Goal: Task Accomplishment & Management: Complete application form

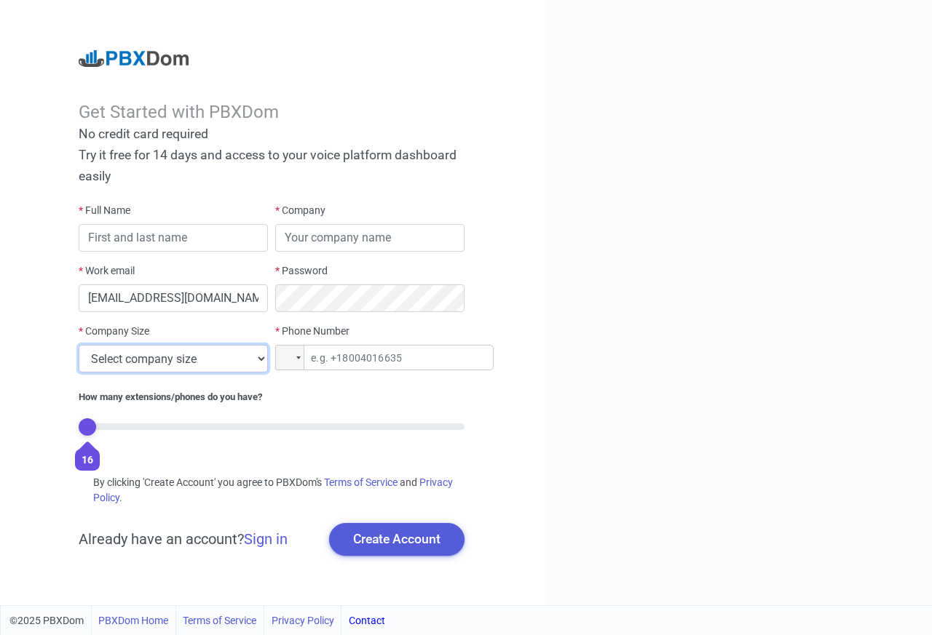
click at [79, 345] on select "Select company size 1 - 9 employees 10 - 49 employees 50 - 199 employees 200 - …" at bounding box center [173, 359] width 189 height 28
select select "3"
click option "50 - 199 employees" at bounding box center [0, 0] width 0 height 0
click at [297, 357] on div at bounding box center [298, 358] width 4 height 3
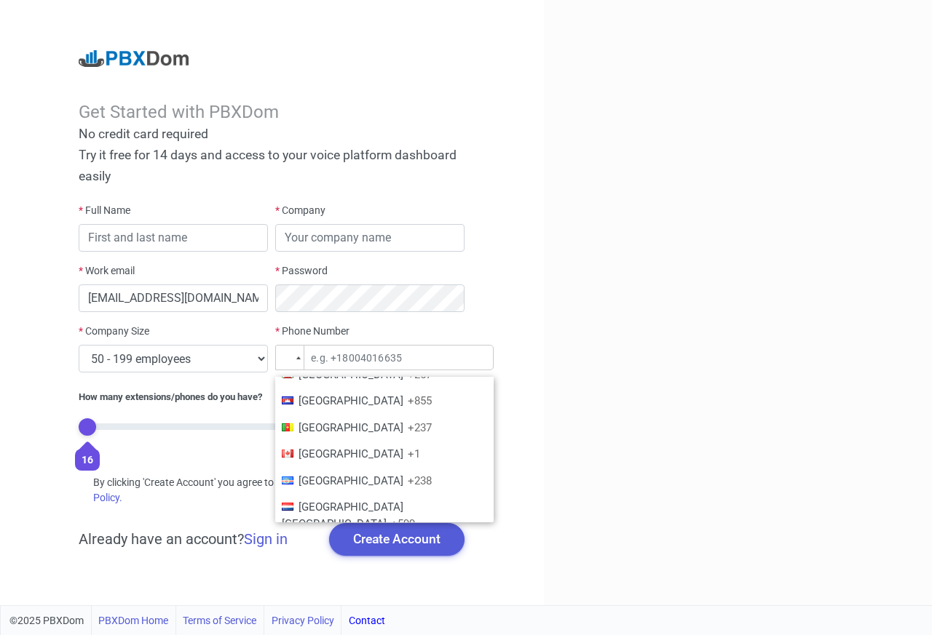
scroll to position [707, 0]
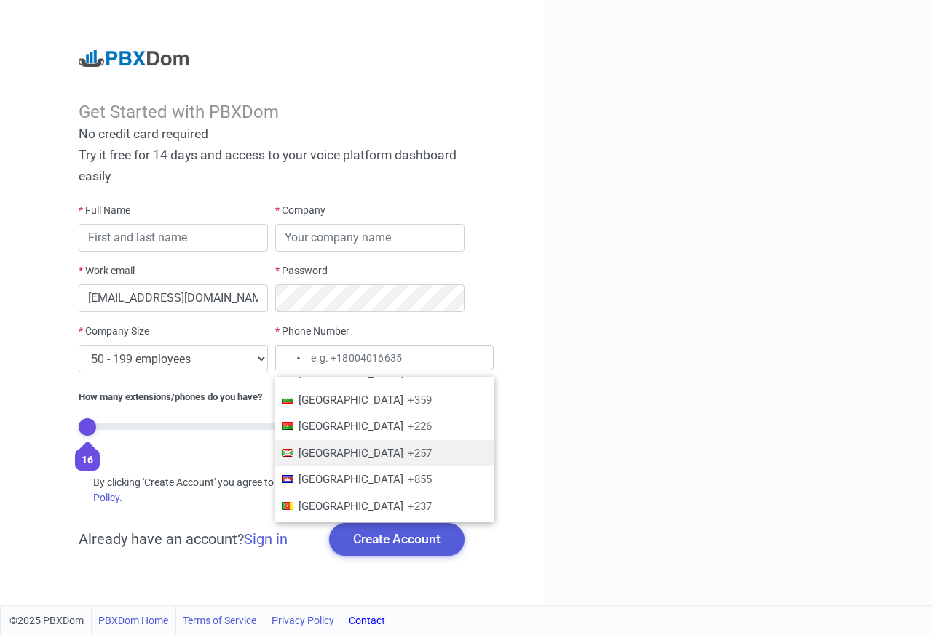
click at [322, 462] on li "[GEOGRAPHIC_DATA] +257" at bounding box center [384, 453] width 218 height 27
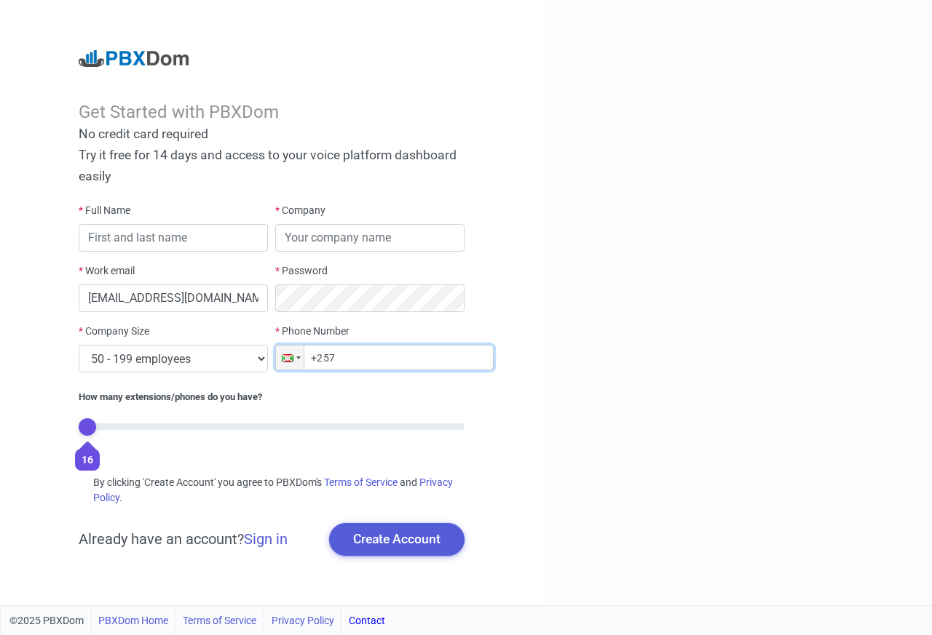
click at [368, 360] on input "+257" at bounding box center [384, 357] width 218 height 25
type input "[PHONE_NUMBER]"
click at [401, 538] on button "Create Account" at bounding box center [396, 539] width 135 height 32
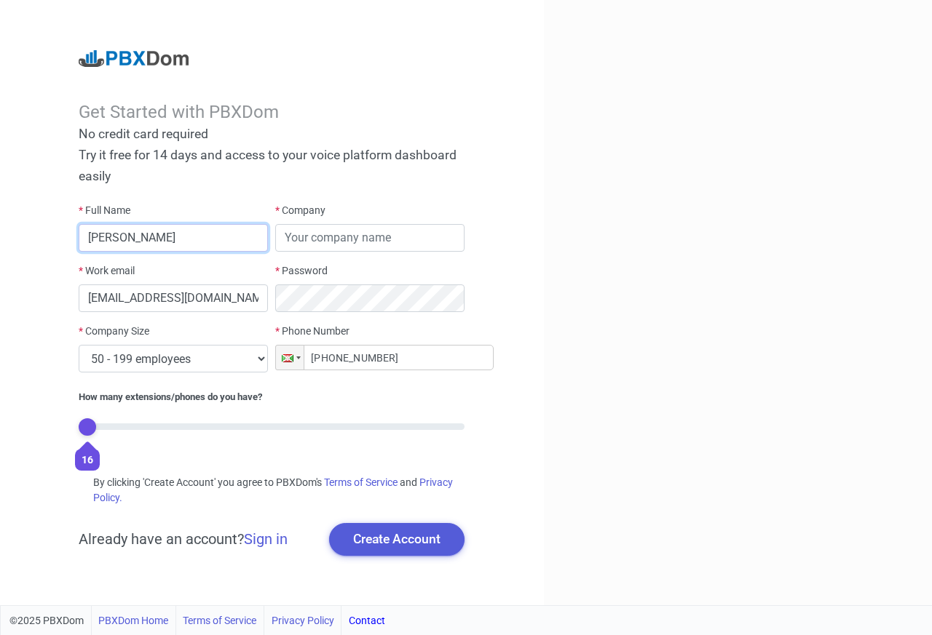
type input "[PERSON_NAME]"
click at [307, 241] on input "text" at bounding box center [369, 238] width 189 height 28
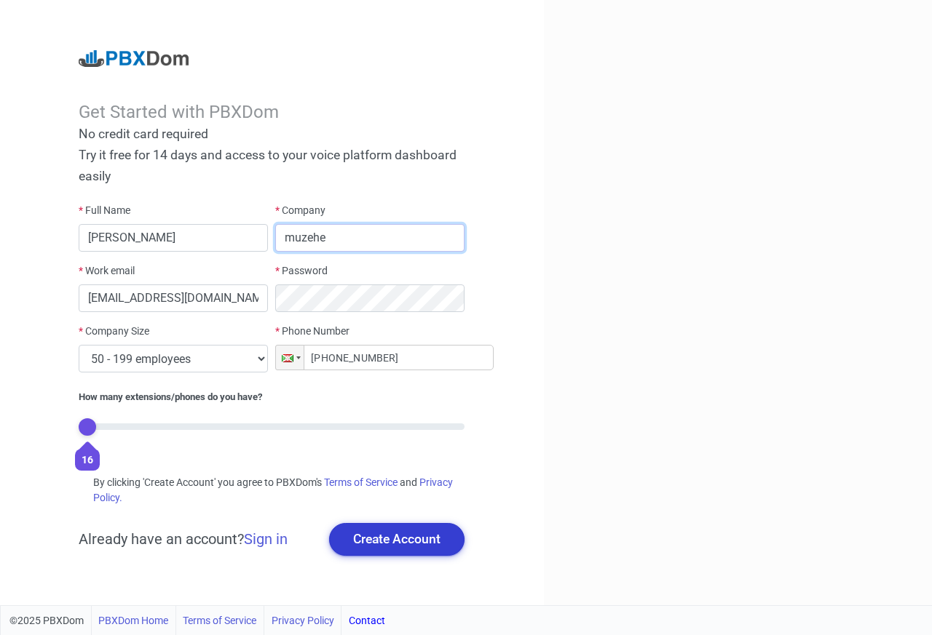
type input "muzehe"
click at [407, 541] on button "Create Account" at bounding box center [396, 539] width 135 height 32
click at [390, 540] on button "Create Account" at bounding box center [396, 539] width 135 height 32
